Goal: Check status: Check status

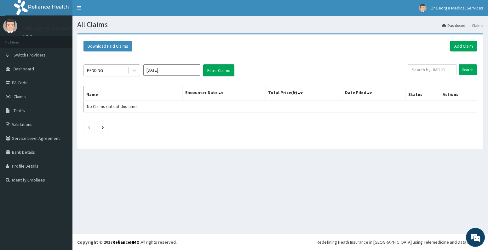
click at [109, 71] on div "PENDING" at bounding box center [106, 70] width 44 height 10
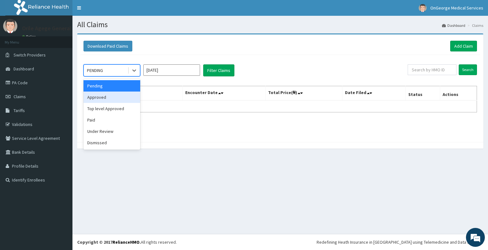
click at [107, 96] on div "Approved" at bounding box center [112, 96] width 57 height 11
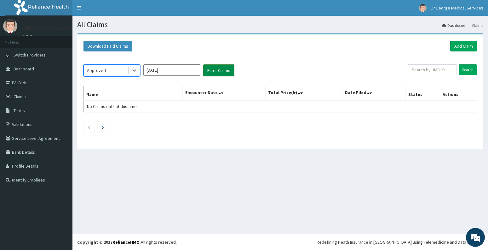
click at [223, 69] on button "Filter Claims" at bounding box center [218, 70] width 31 height 12
click at [218, 69] on button "Filter Claims" at bounding box center [218, 70] width 31 height 12
click at [216, 69] on button "Filter Claims" at bounding box center [218, 70] width 31 height 12
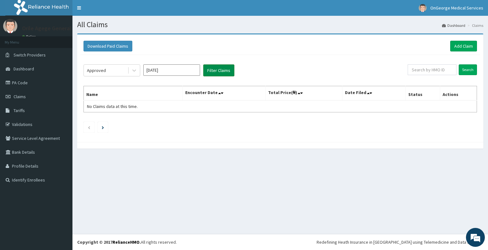
click at [216, 69] on button "Filter Claims" at bounding box center [218, 70] width 31 height 12
click at [116, 70] on div "Approved" at bounding box center [106, 70] width 44 height 10
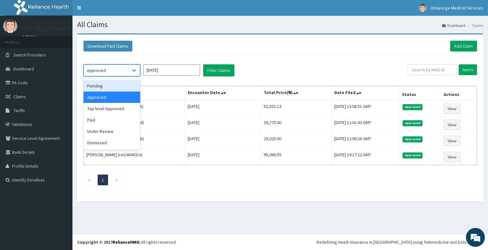
click at [244, 50] on div "Download Paid Claims Add Claim" at bounding box center [281, 46] width 394 height 11
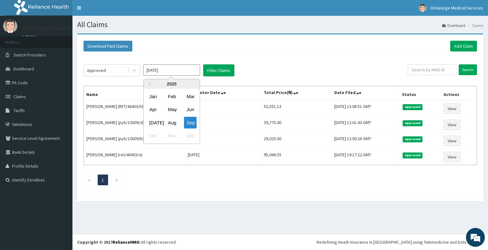
click at [182, 72] on input "[DATE]" at bounding box center [171, 69] width 57 height 11
click at [168, 122] on div "Aug" at bounding box center [172, 123] width 13 height 12
type input "[DATE]"
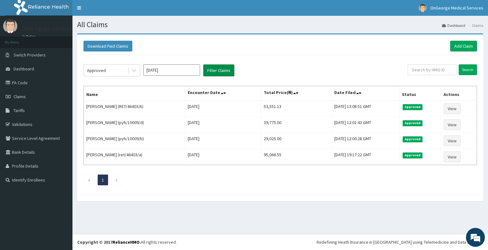
click at [221, 74] on button "Filter Claims" at bounding box center [218, 70] width 31 height 12
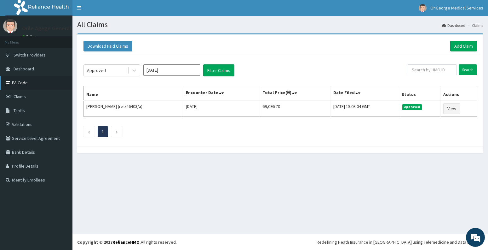
click at [22, 84] on link "PA Code" at bounding box center [36, 83] width 73 height 14
